Goal: Information Seeking & Learning: Learn about a topic

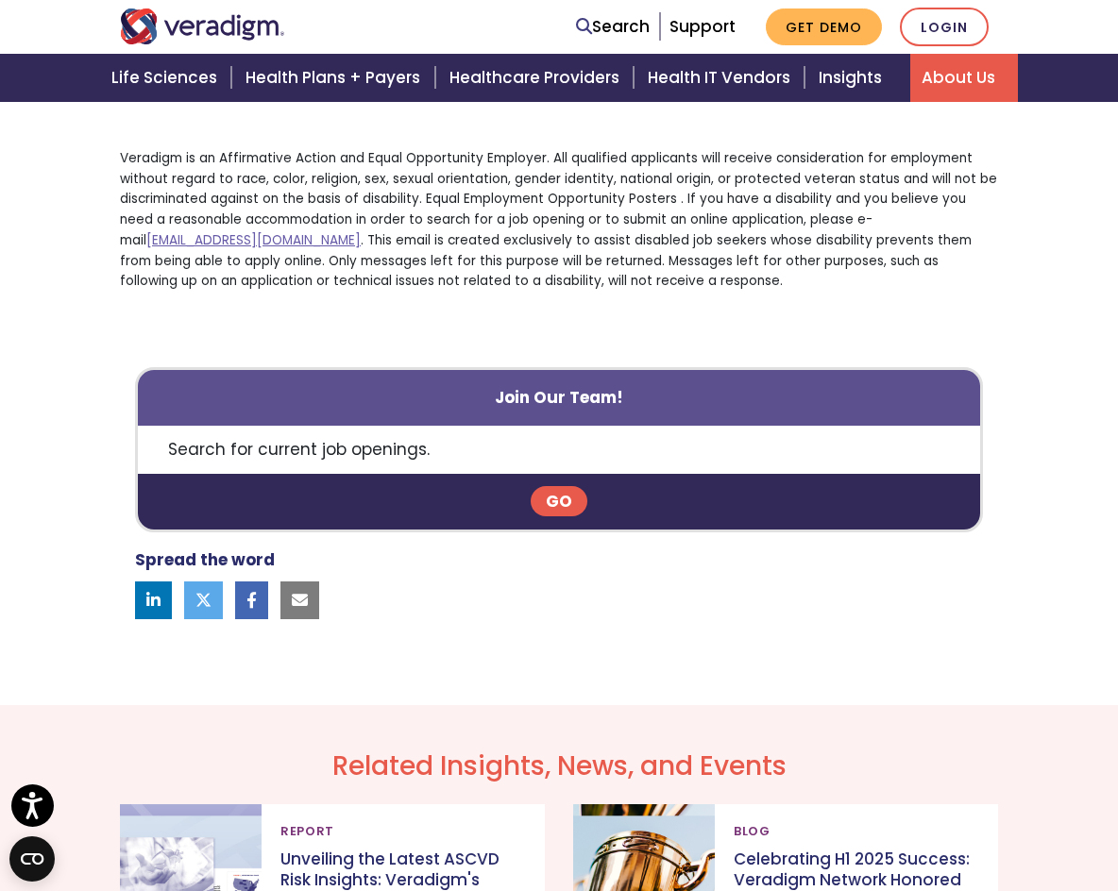
scroll to position [1542, 0]
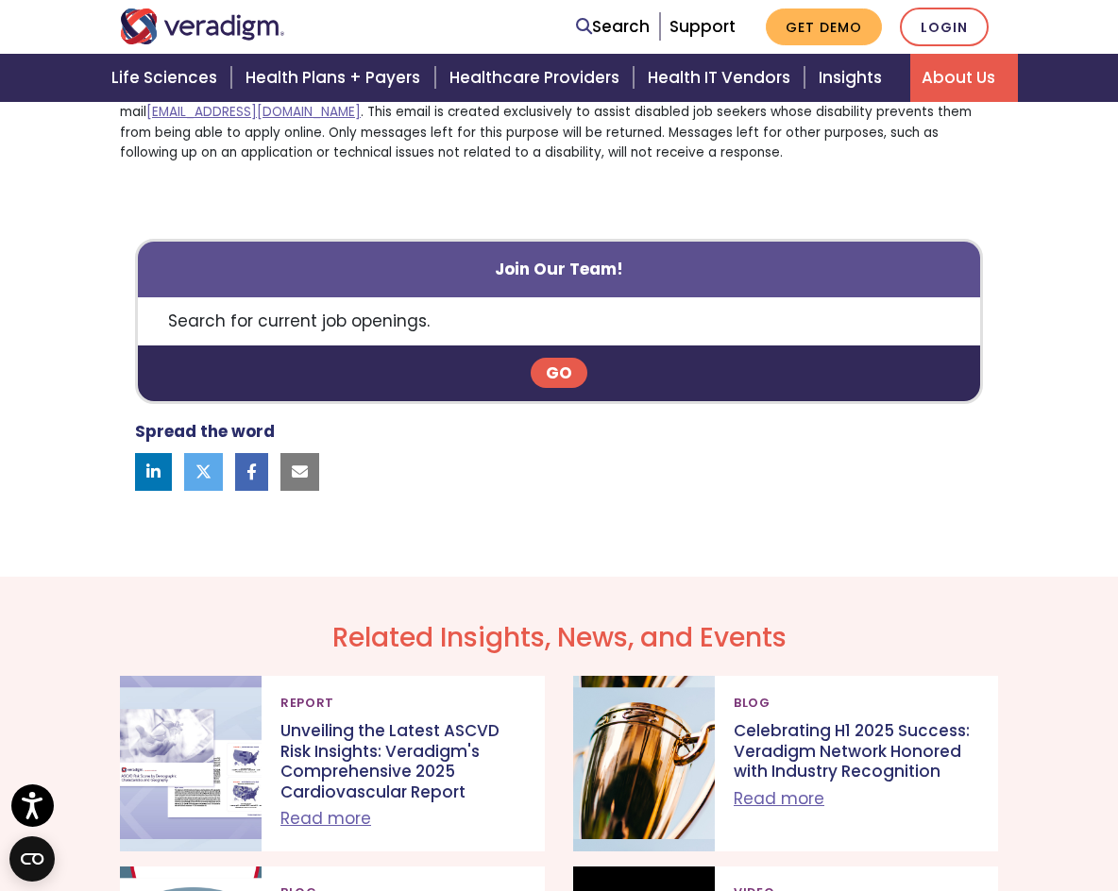
click at [549, 364] on link "Go" at bounding box center [559, 373] width 57 height 30
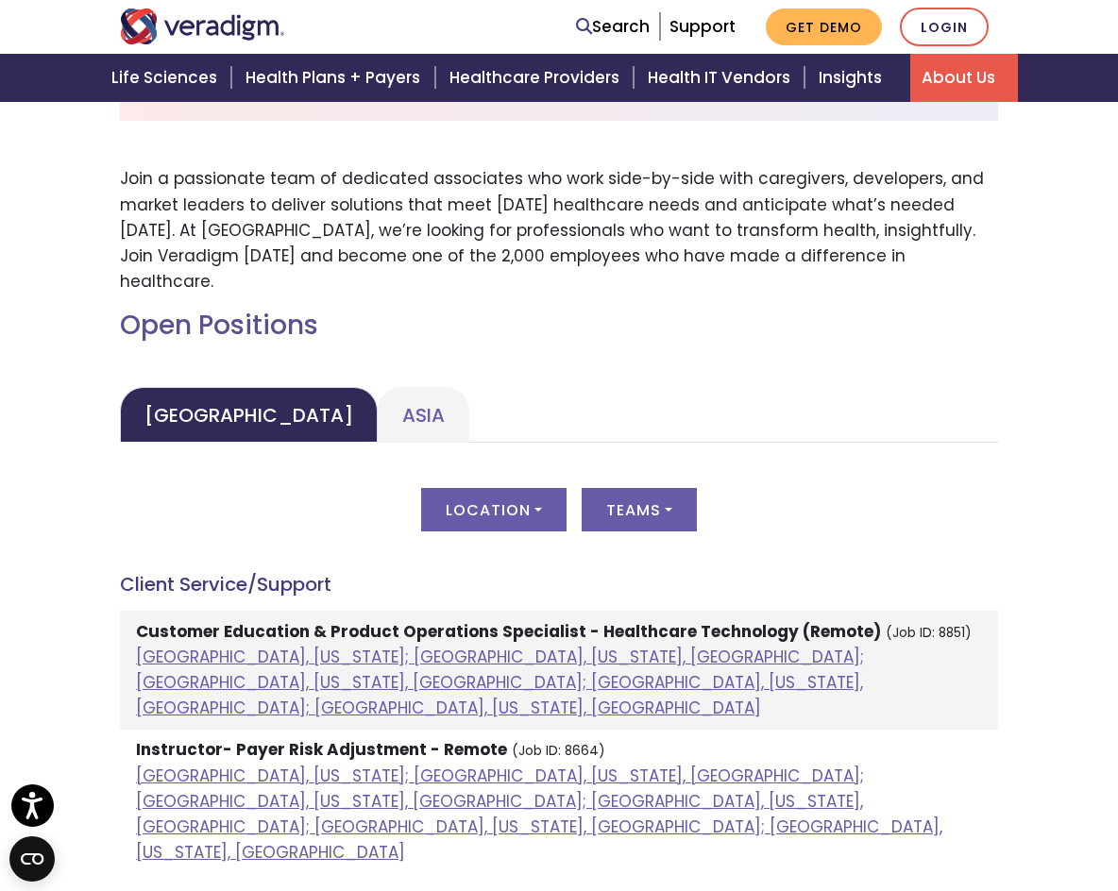
scroll to position [881, 0]
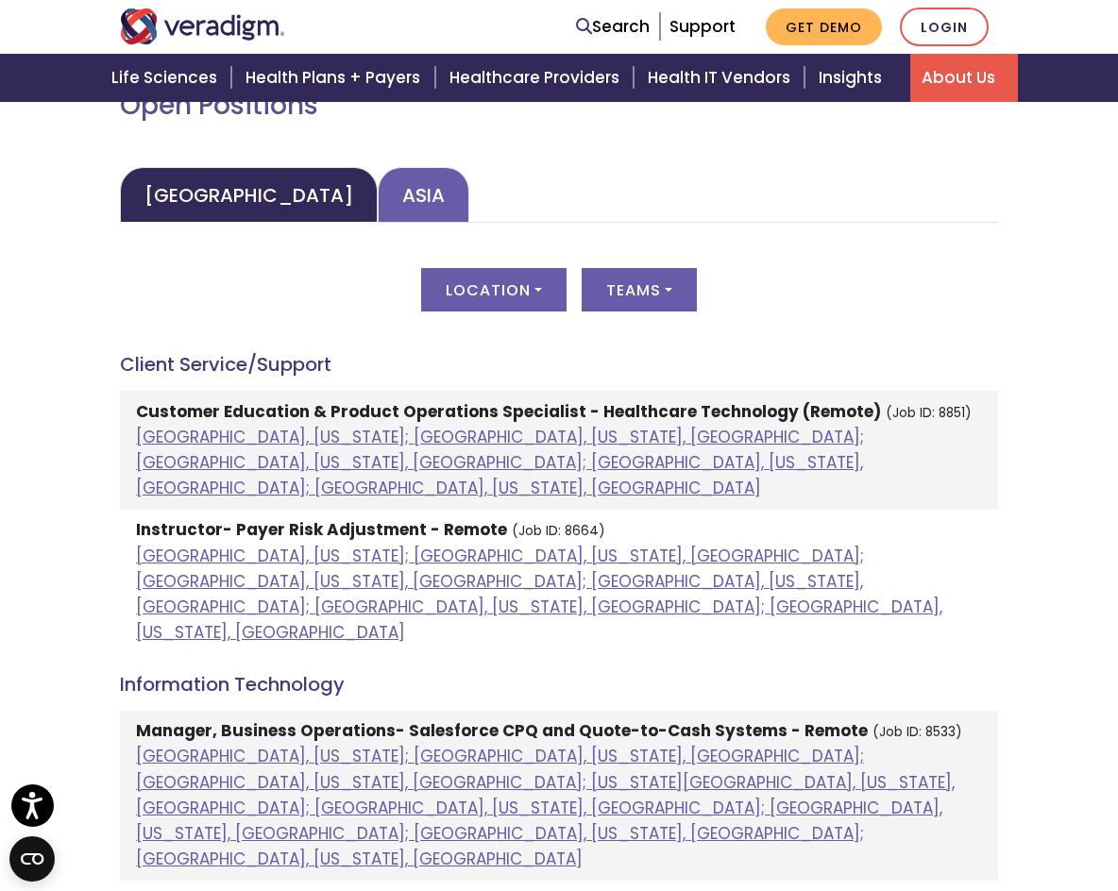
click at [378, 175] on link "Asia" at bounding box center [424, 195] width 92 height 56
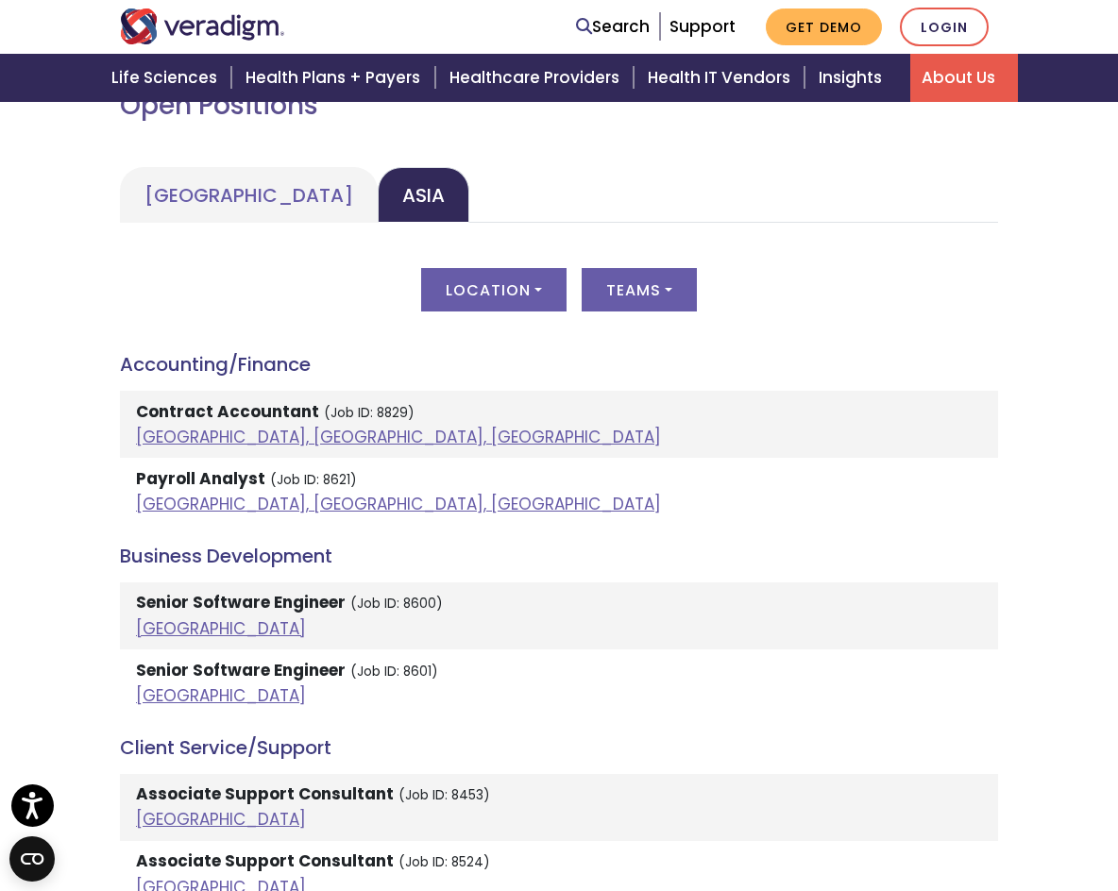
click at [569, 268] on div "Location All [GEOGRAPHIC_DATA], [GEOGRAPHIC_DATA] [GEOGRAPHIC_DATA] [GEOGRAPHIC…" at bounding box center [559, 301] width 878 height 66
click at [535, 268] on button "Location" at bounding box center [493, 289] width 145 height 43
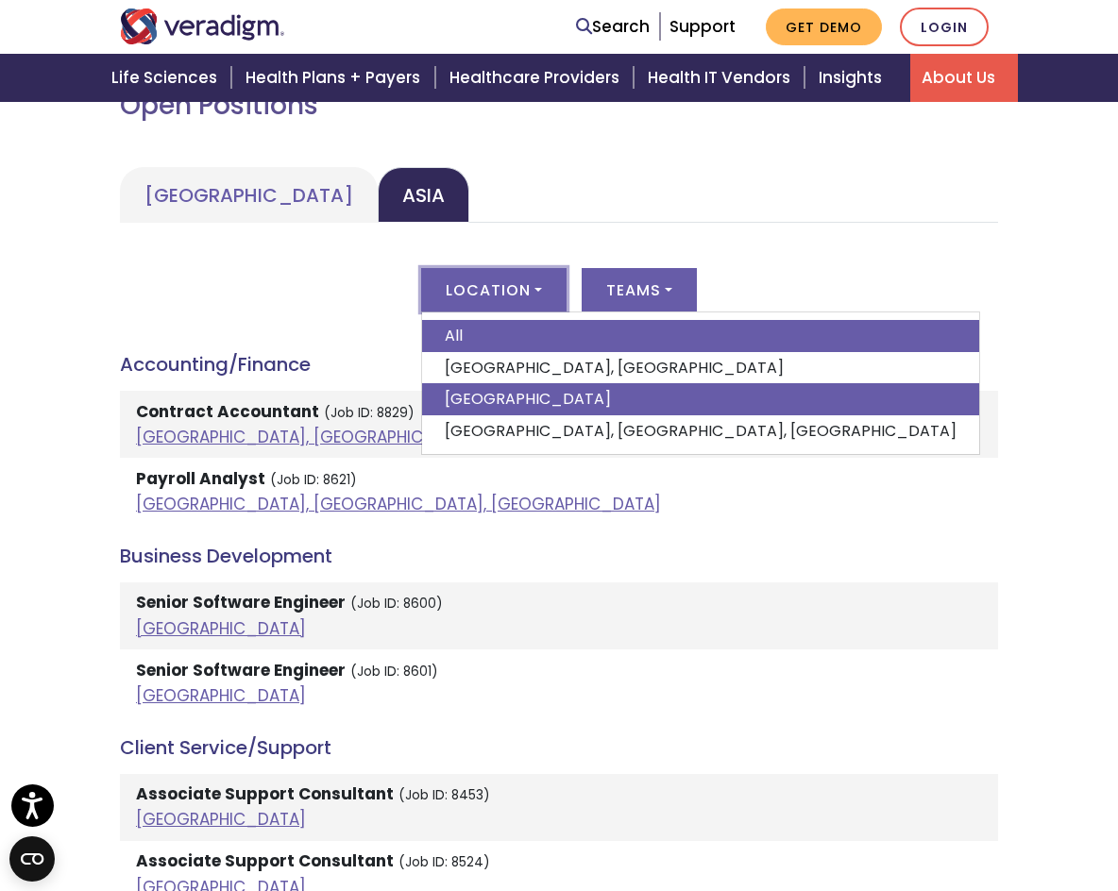
click at [529, 383] on link "[GEOGRAPHIC_DATA]" at bounding box center [700, 399] width 557 height 32
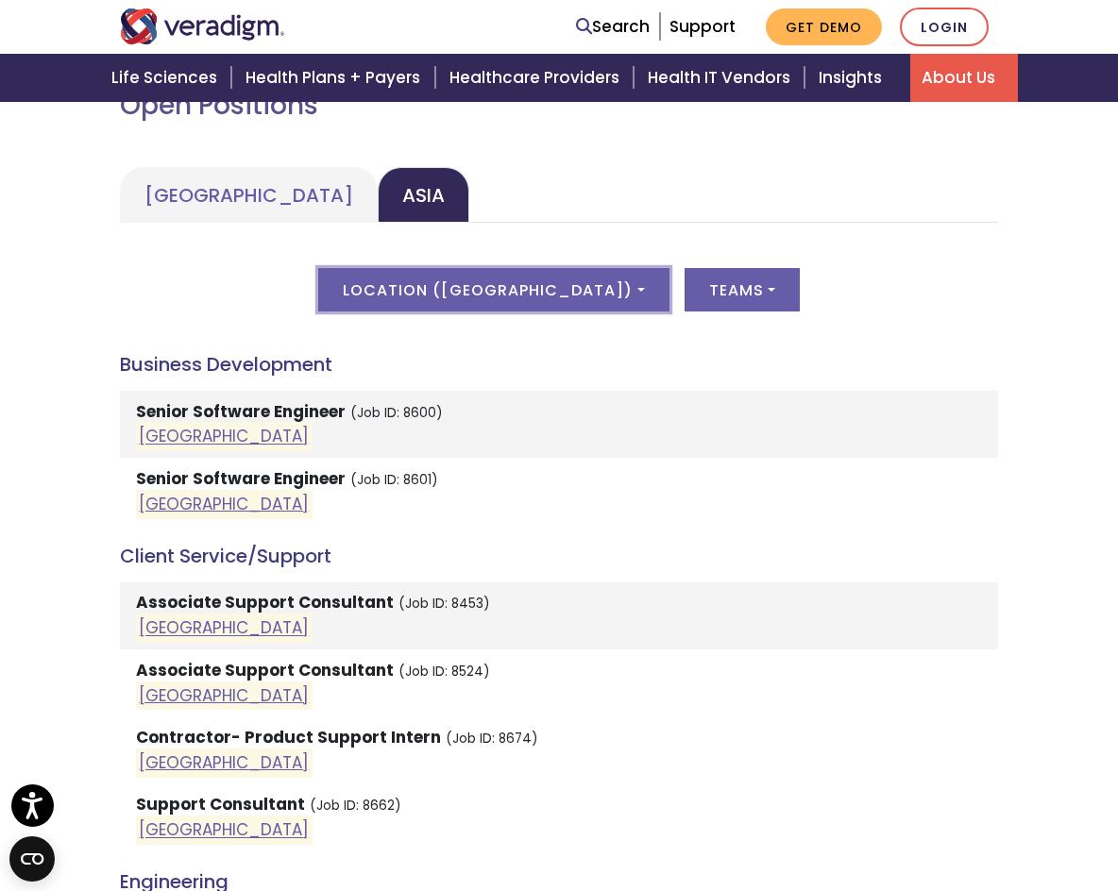
click at [513, 276] on button "Location ( [GEOGRAPHIC_DATA] )" at bounding box center [493, 289] width 350 height 43
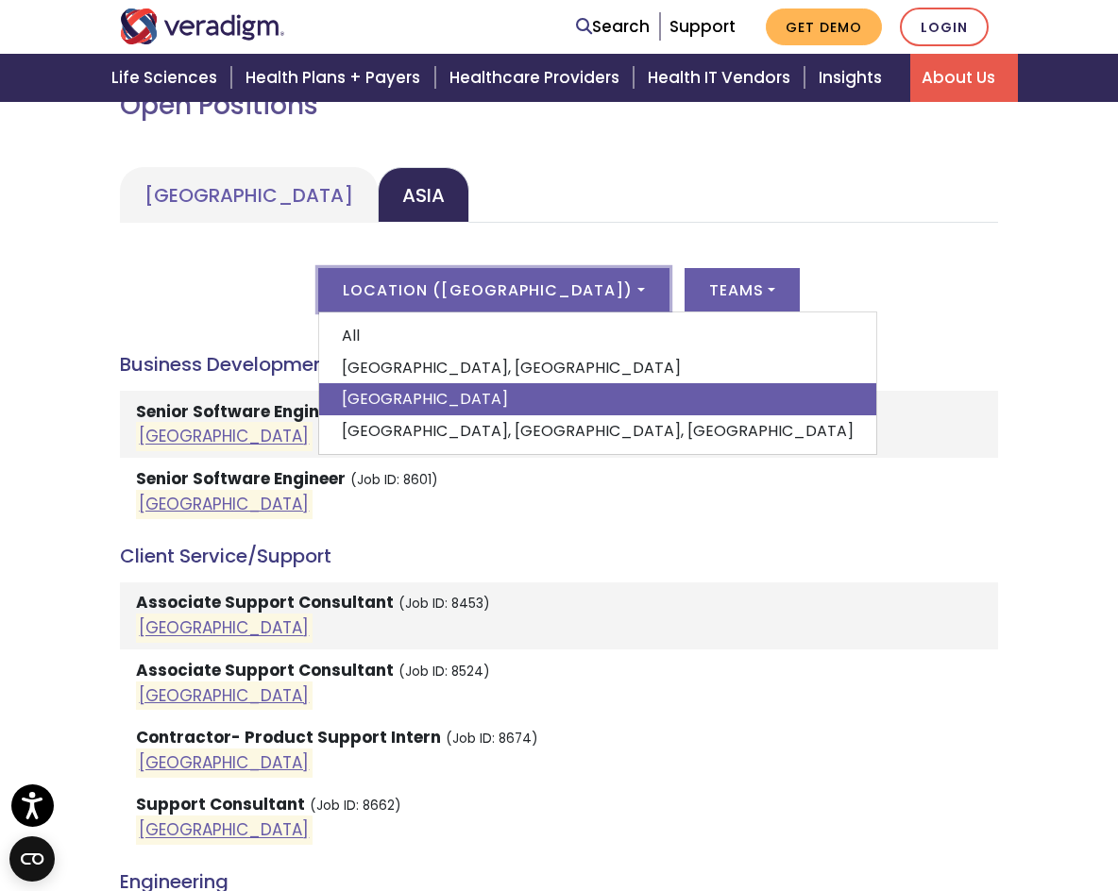
click at [681, 308] on div "Location ( [GEOGRAPHIC_DATA] ) All [GEOGRAPHIC_DATA], [GEOGRAPHIC_DATA] [GEOGRA…" at bounding box center [559, 301] width 878 height 66
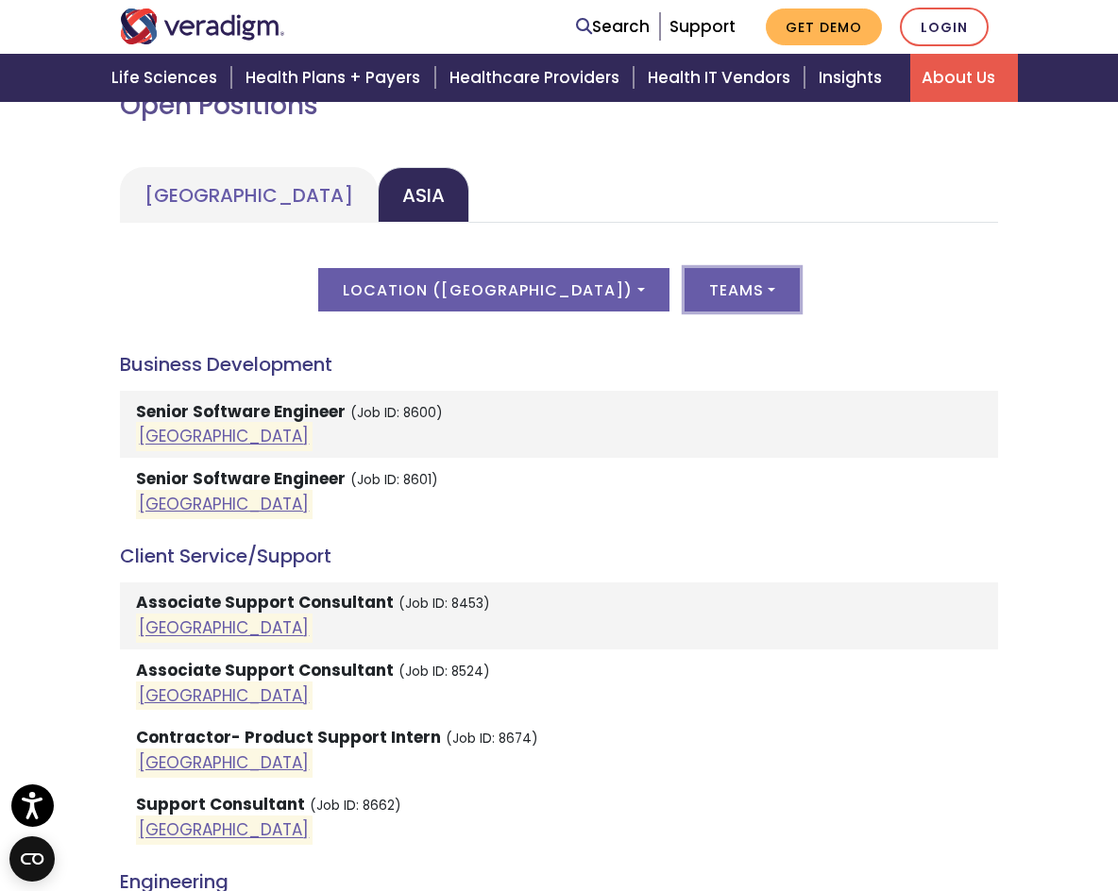
click at [707, 273] on button "Teams" at bounding box center [742, 289] width 115 height 43
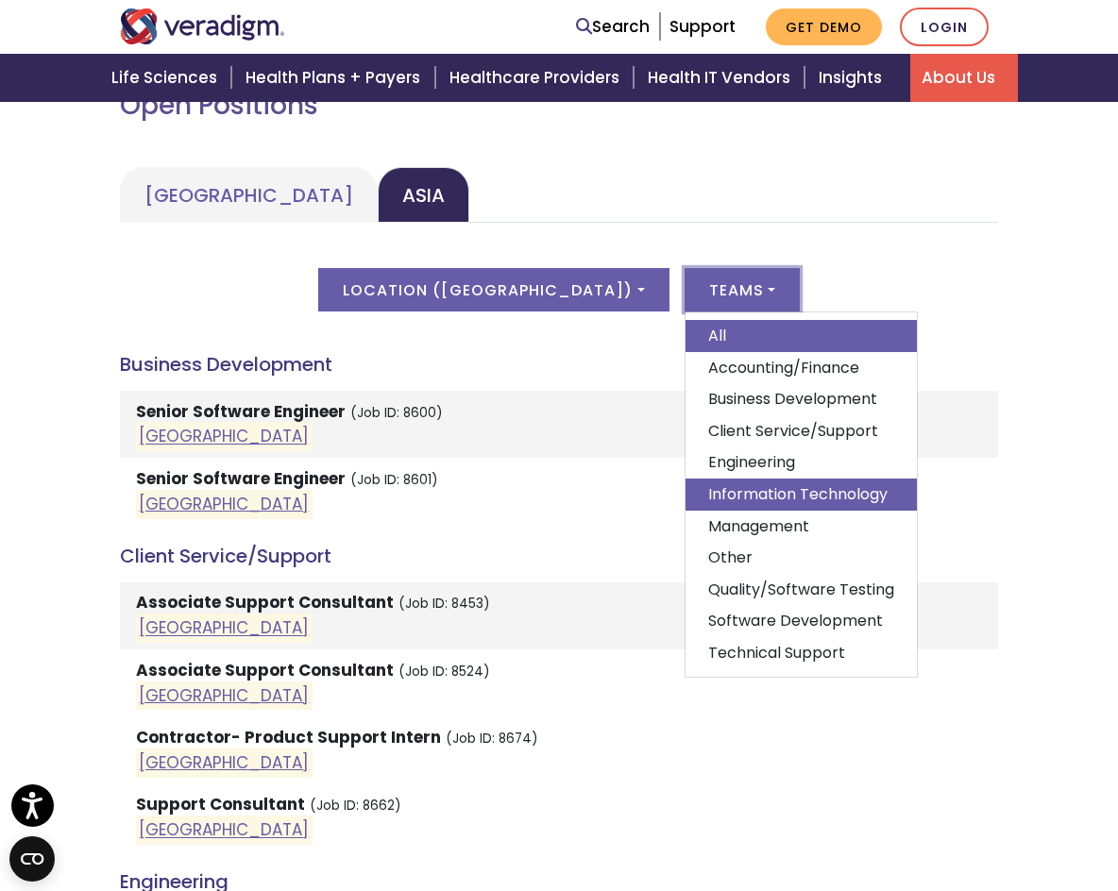
click at [786, 479] on link "Information Technology" at bounding box center [800, 495] width 231 height 32
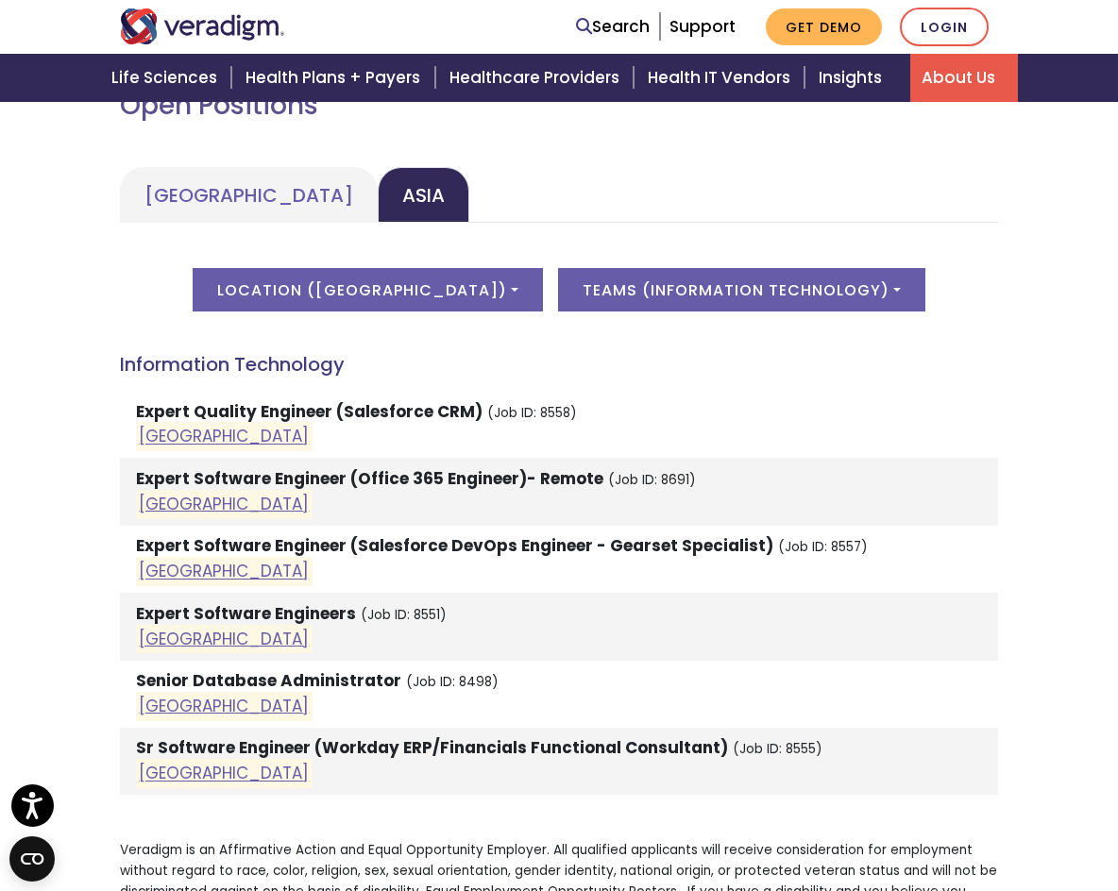
click at [375, 736] on strong "Sr Software Engineer (Workday ERP/Financials Functional Consultant)" at bounding box center [432, 747] width 592 height 23
click at [167, 763] on link "[GEOGRAPHIC_DATA]" at bounding box center [224, 774] width 170 height 23
click at [151, 628] on link "[GEOGRAPHIC_DATA]" at bounding box center [224, 639] width 170 height 23
click at [707, 268] on button "Teams ( Information Technology )" at bounding box center [741, 289] width 367 height 43
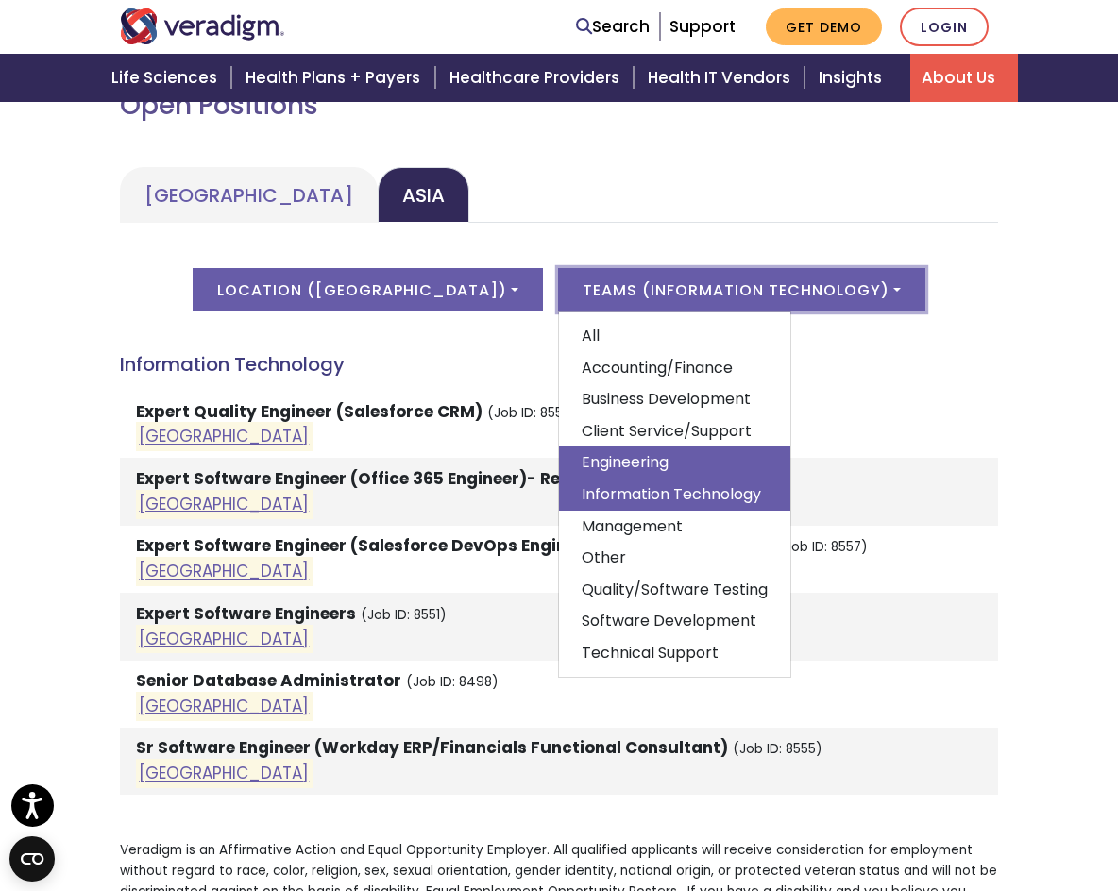
click at [642, 447] on link "Engineering" at bounding box center [674, 463] width 231 height 32
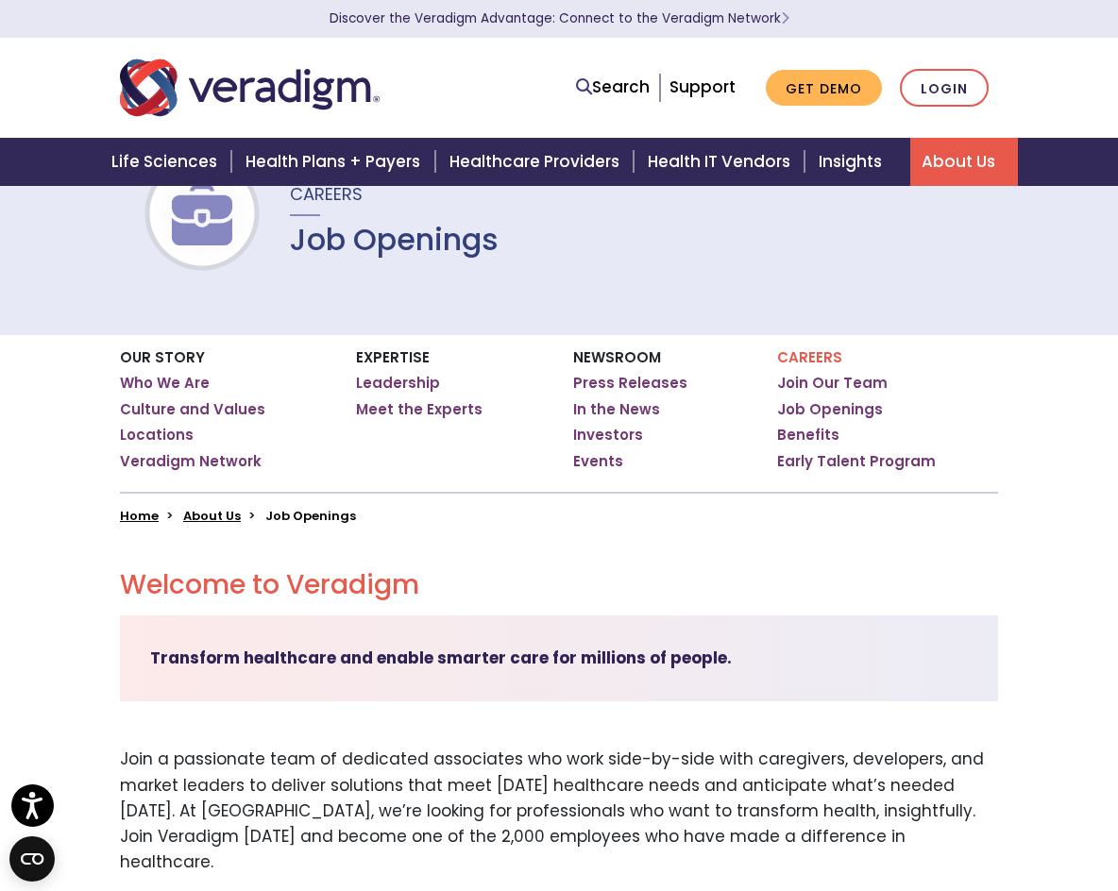
scroll to position [0, 0]
